Goal: Transaction & Acquisition: Download file/media

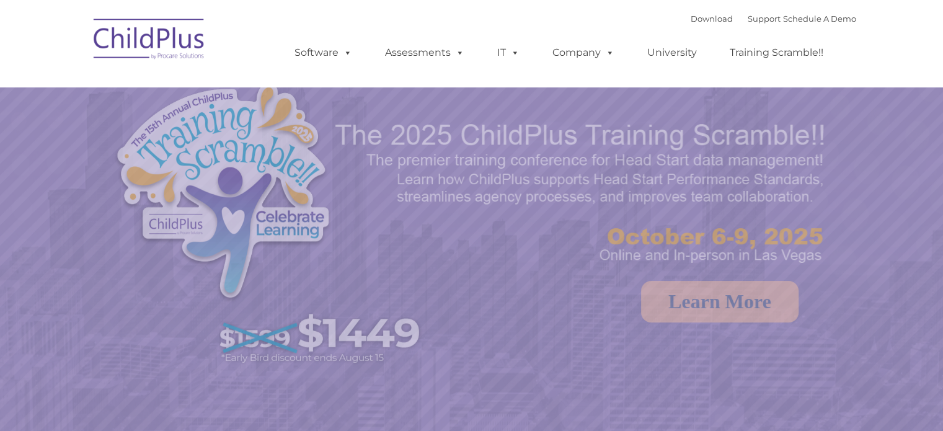
select select "MEDIUM"
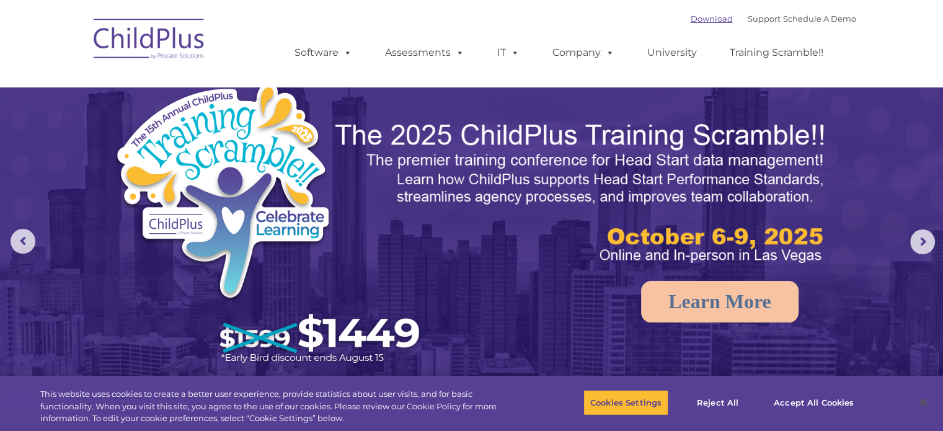
click at [694, 15] on link "Download" at bounding box center [712, 19] width 42 height 10
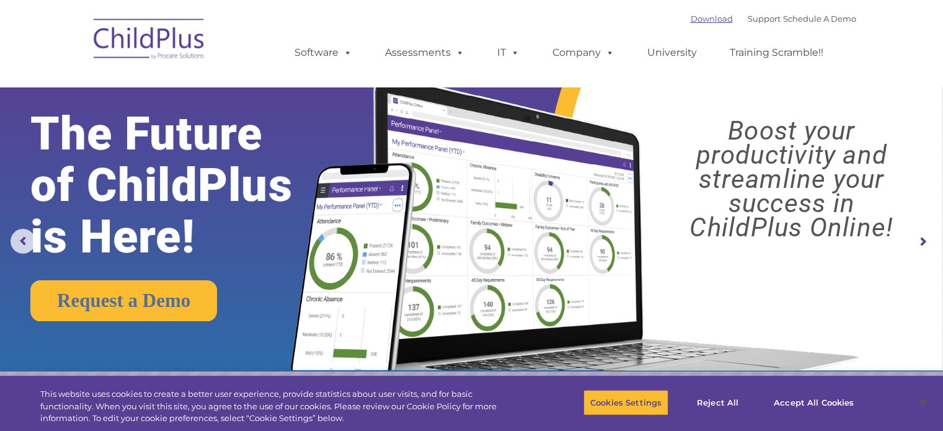
click at [704, 19] on link "Download" at bounding box center [712, 19] width 42 height 10
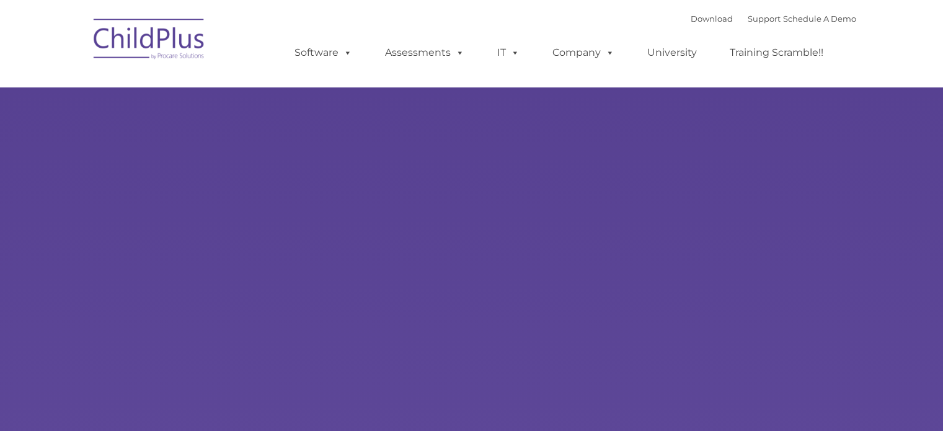
type input ""
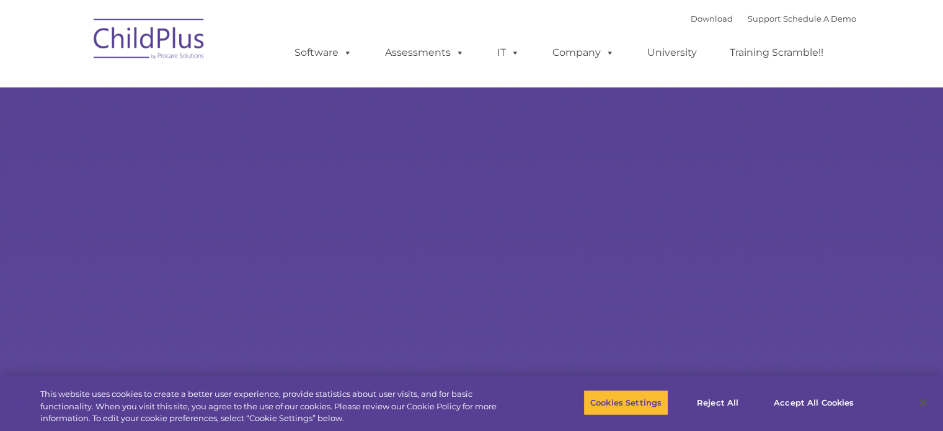
select select "MEDIUM"
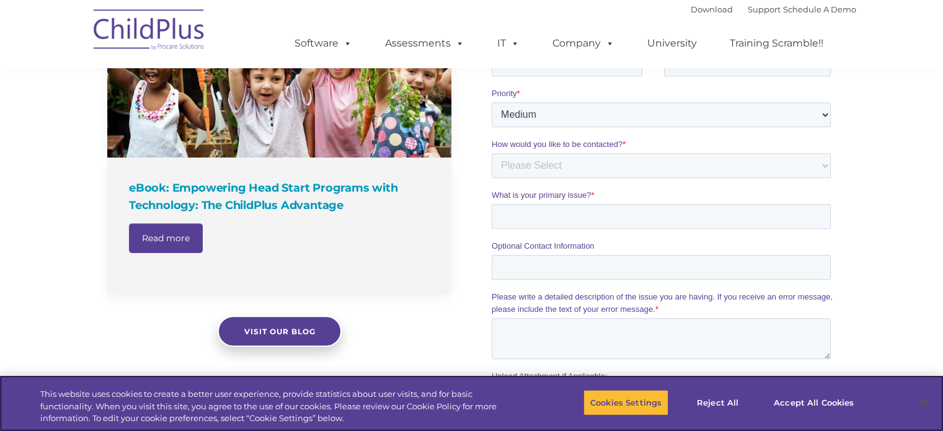
scroll to position [950, 0]
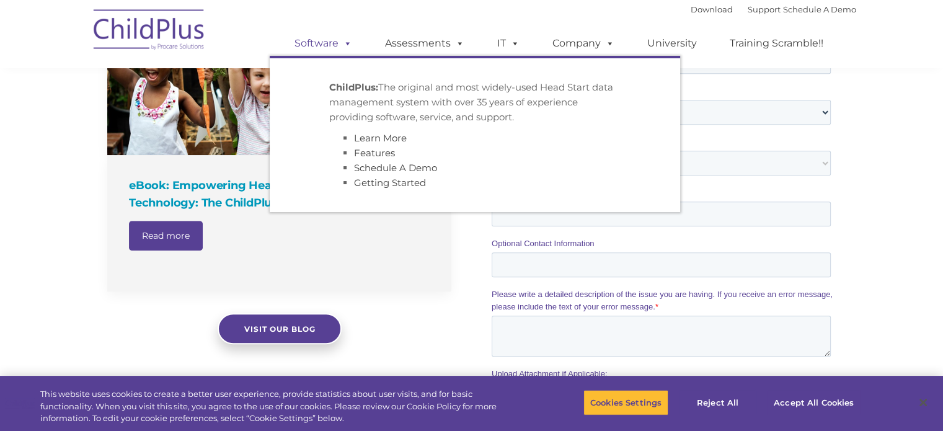
click at [346, 47] on span at bounding box center [346, 43] width 14 height 12
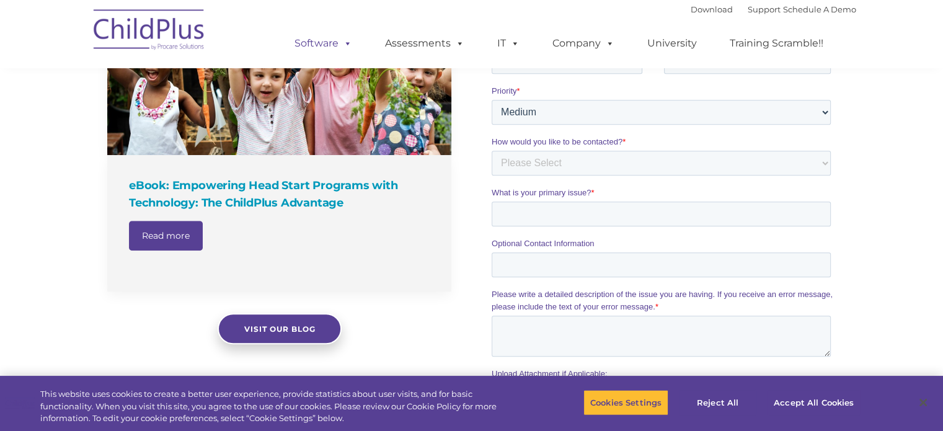
click at [346, 47] on span at bounding box center [346, 43] width 14 height 12
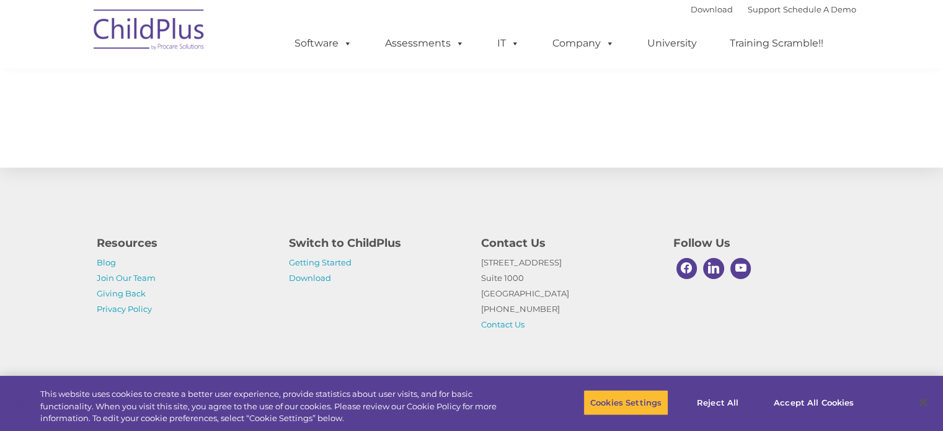
scroll to position [1394, 0]
click at [310, 277] on link "Download" at bounding box center [310, 278] width 42 height 10
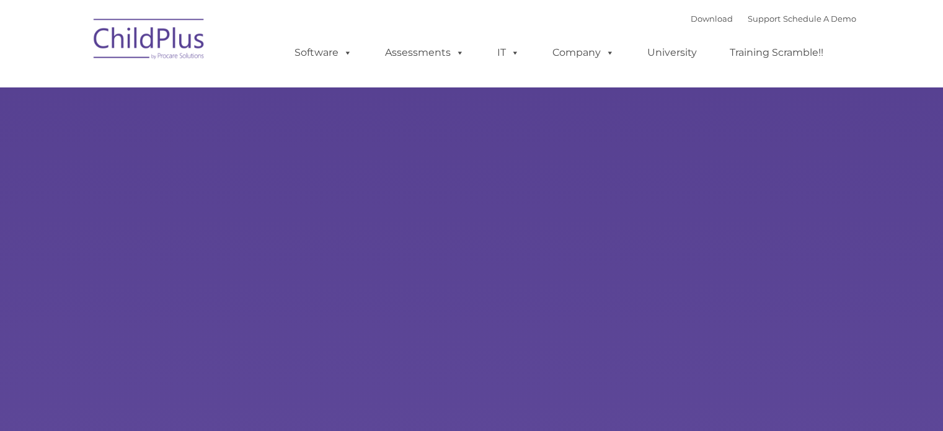
type input ""
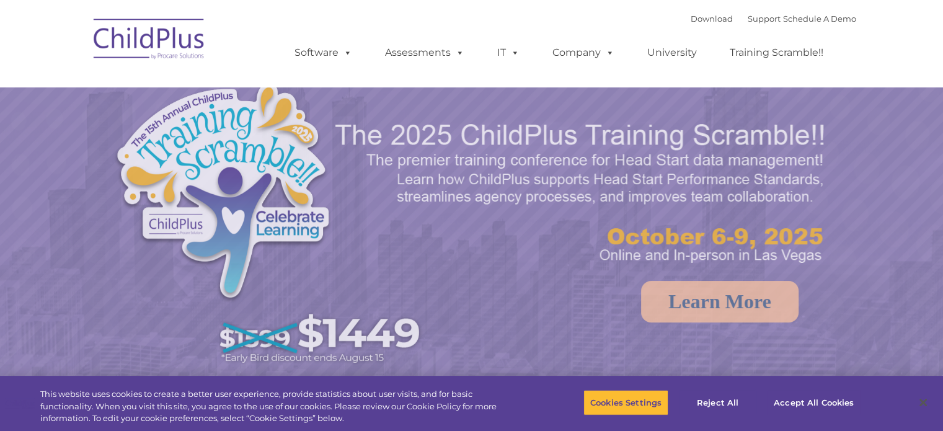
select select "MEDIUM"
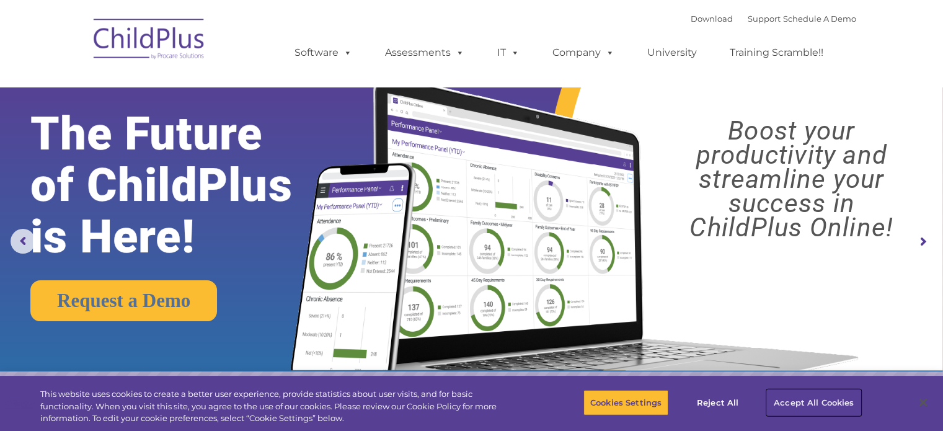
click at [817, 401] on button "Accept All Cookies" at bounding box center [814, 402] width 94 height 26
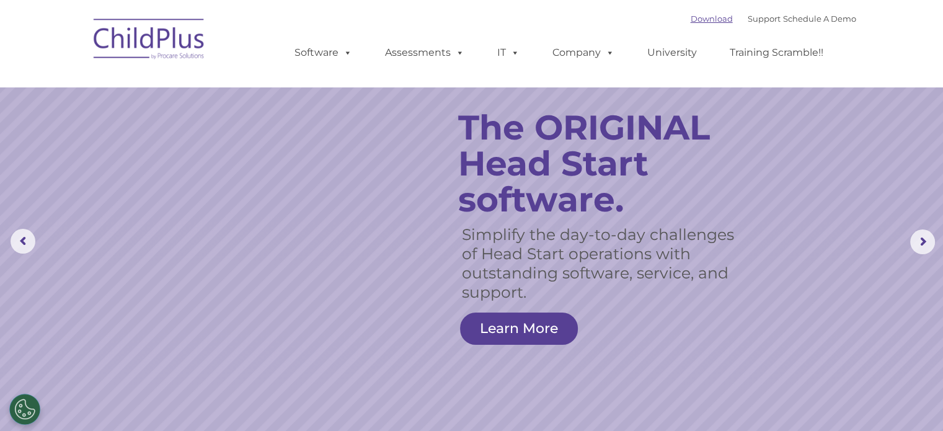
click at [704, 20] on link "Download" at bounding box center [712, 19] width 42 height 10
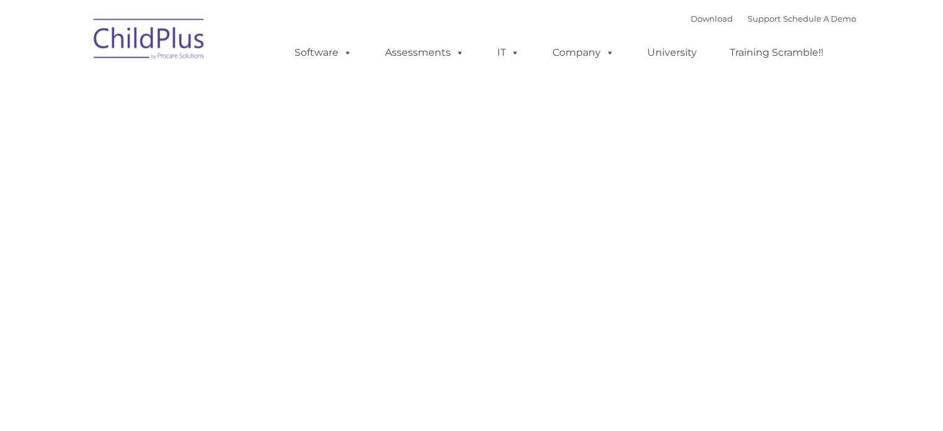
type input ""
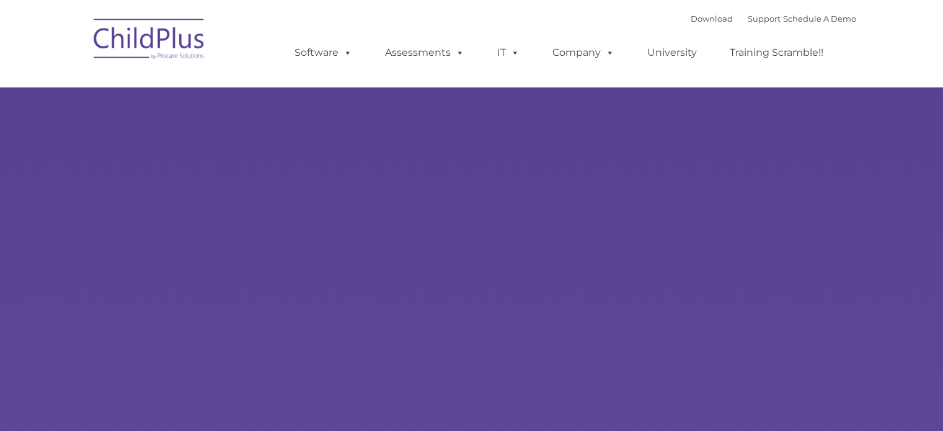
type input ""
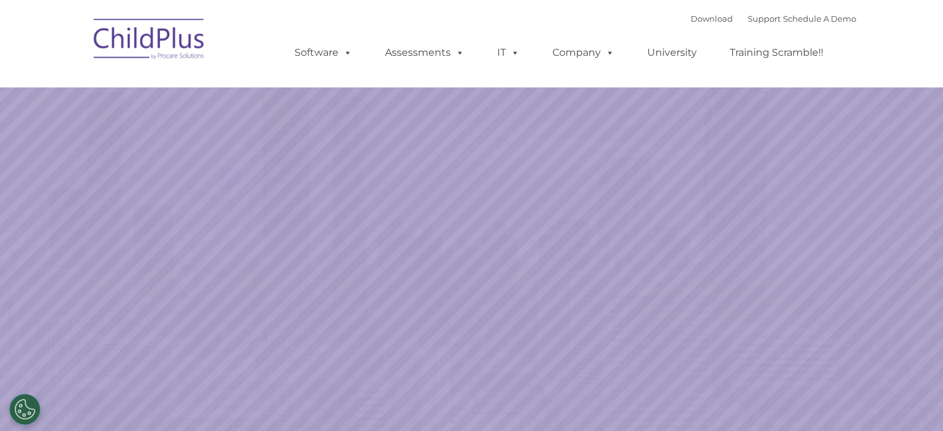
select select "MEDIUM"
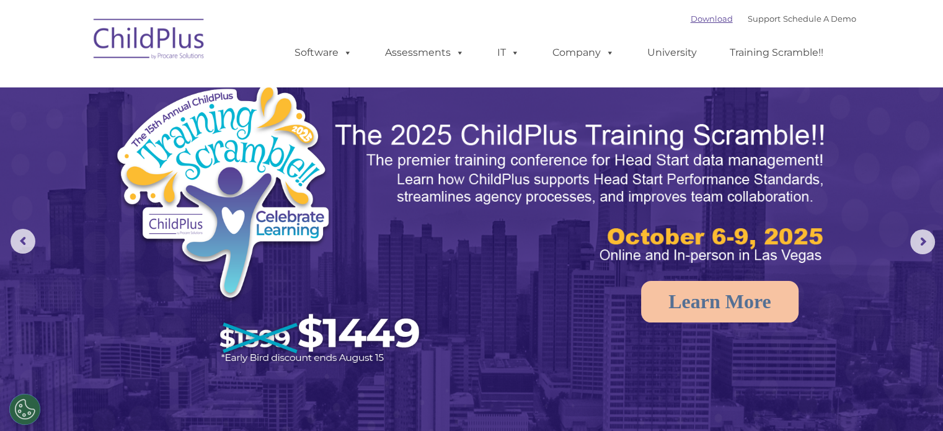
click at [691, 17] on link "Download" at bounding box center [712, 19] width 42 height 10
click at [691, 16] on link "Download" at bounding box center [712, 19] width 42 height 10
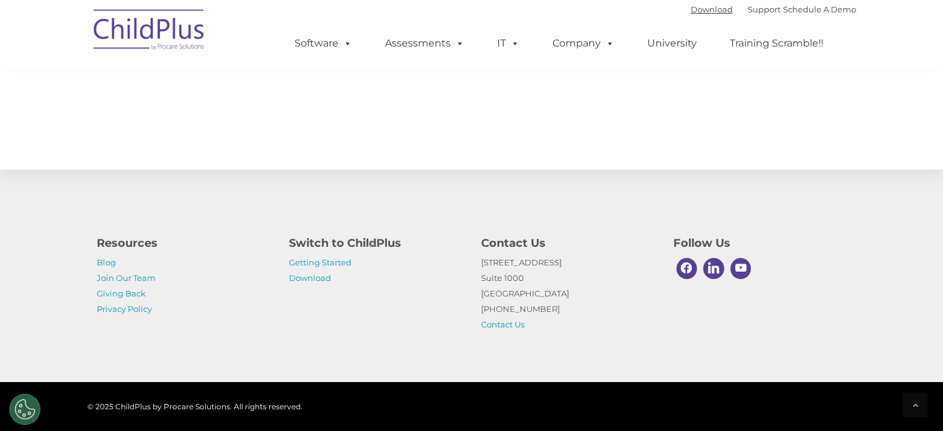
scroll to position [1413, 0]
click at [312, 280] on link "Download" at bounding box center [310, 278] width 42 height 10
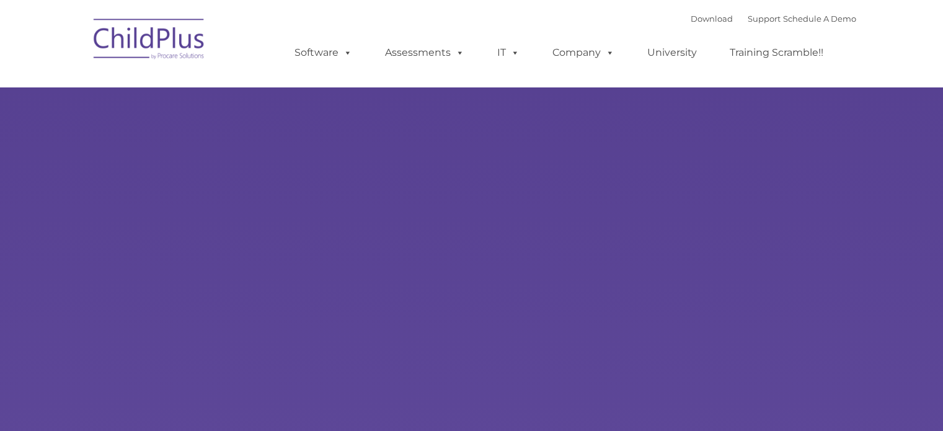
type input ""
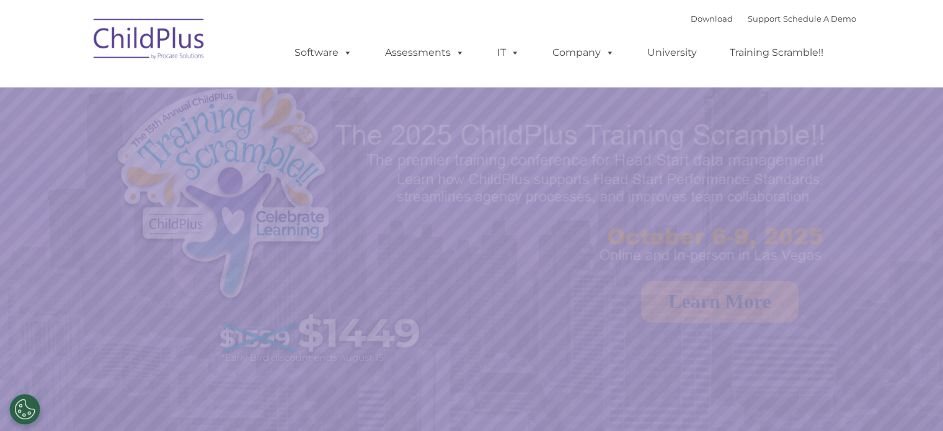
select select "MEDIUM"
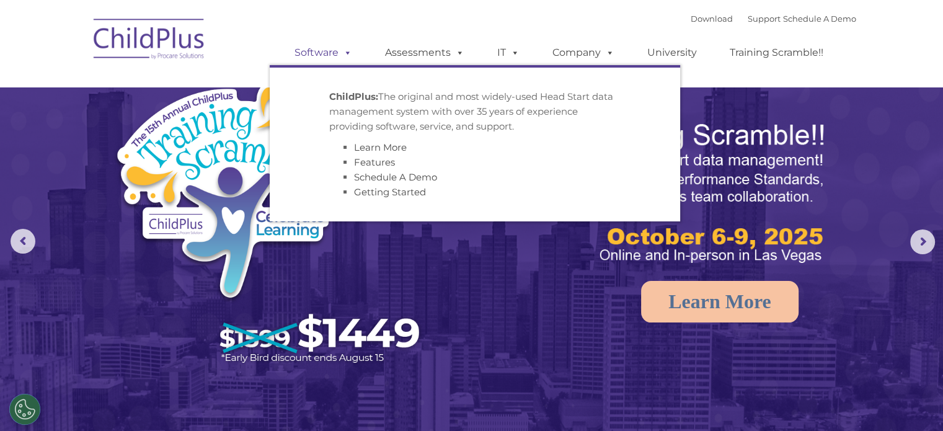
click at [345, 49] on span at bounding box center [346, 53] width 14 height 12
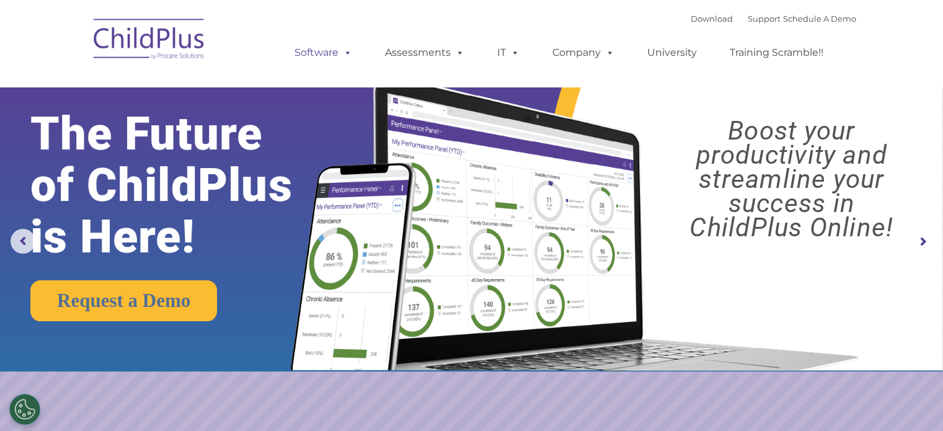
click at [345, 55] on span at bounding box center [346, 53] width 14 height 12
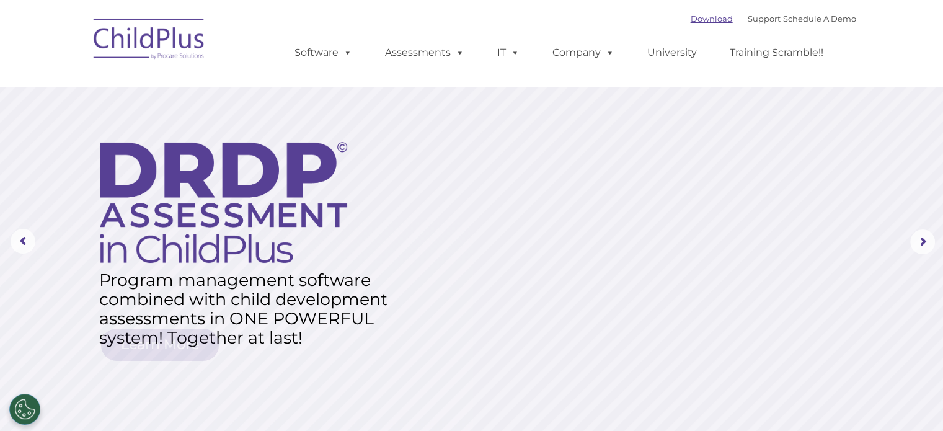
click at [691, 14] on link "Download" at bounding box center [712, 19] width 42 height 10
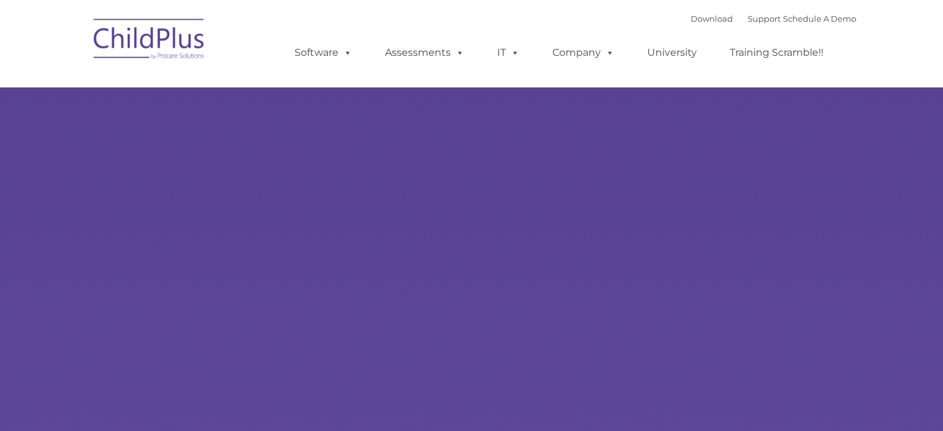
type input ""
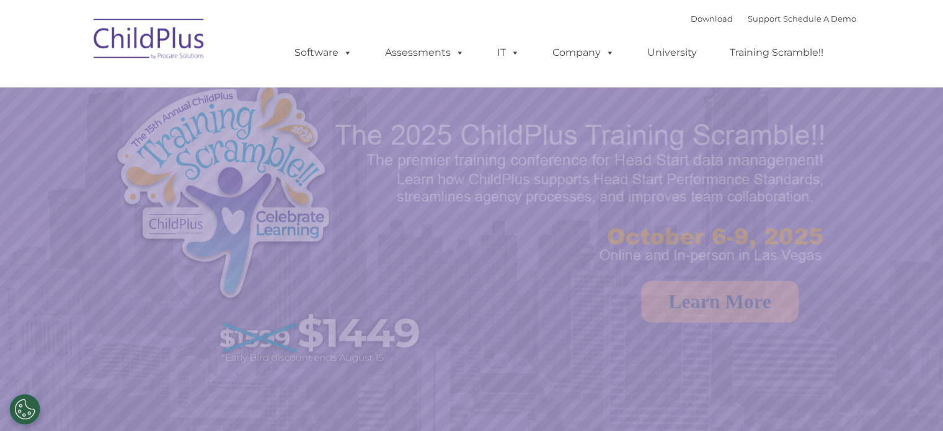
select select "MEDIUM"
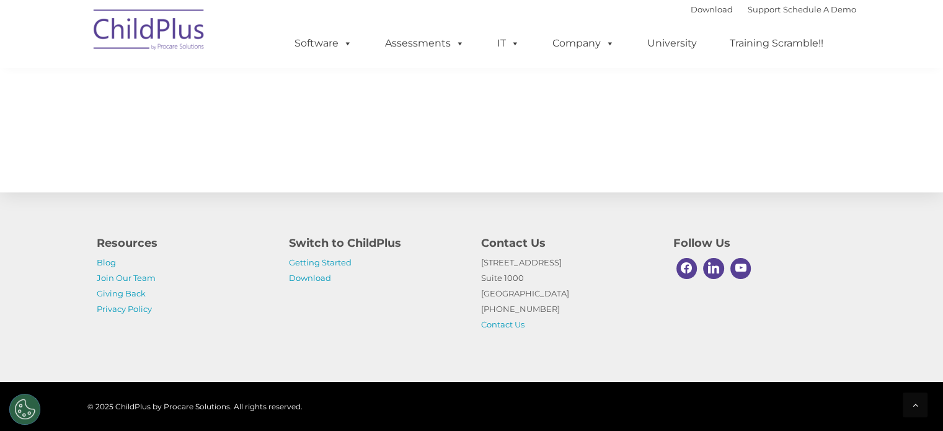
scroll to position [1413, 0]
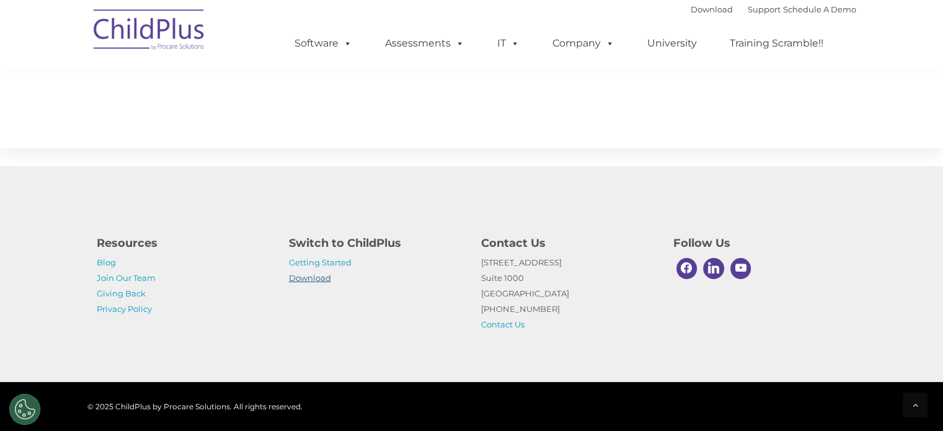
click at [305, 276] on link "Download" at bounding box center [310, 278] width 42 height 10
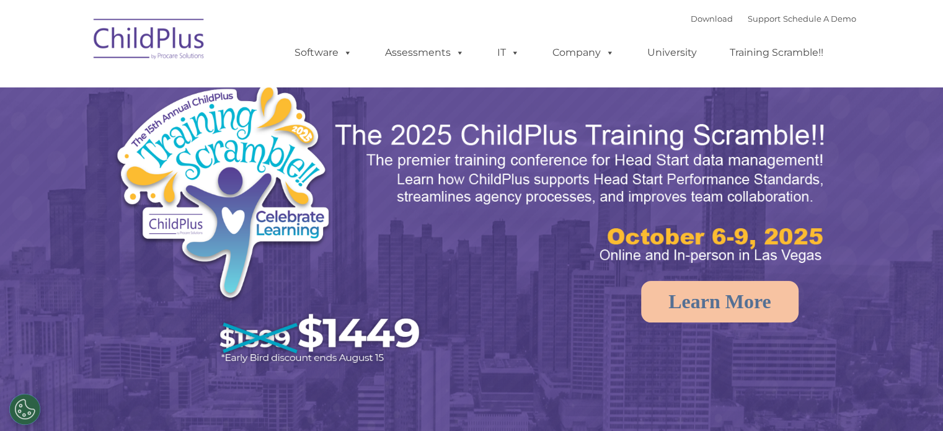
select select "MEDIUM"
